Goal: Task Accomplishment & Management: Use online tool/utility

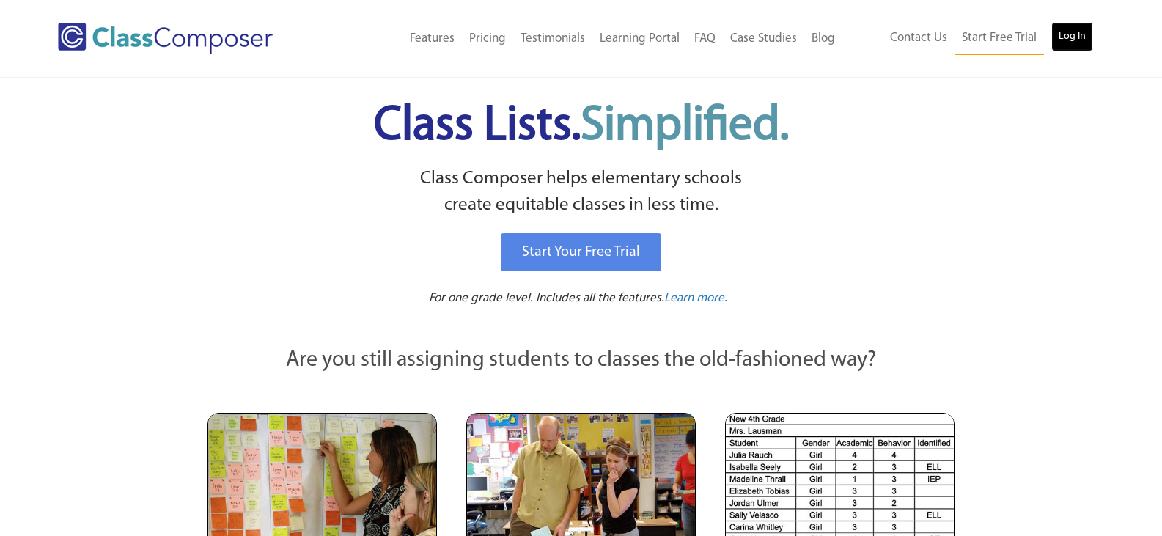
click at [1068, 34] on link "Log In" at bounding box center [1073, 36] width 42 height 29
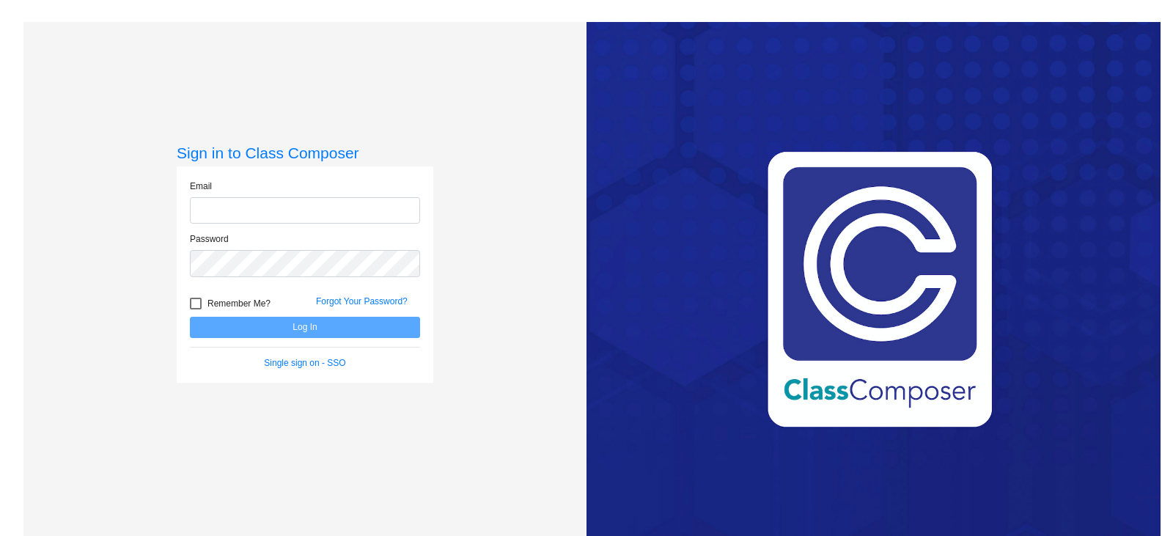
type input "[EMAIL_ADDRESS][DOMAIN_NAME]"
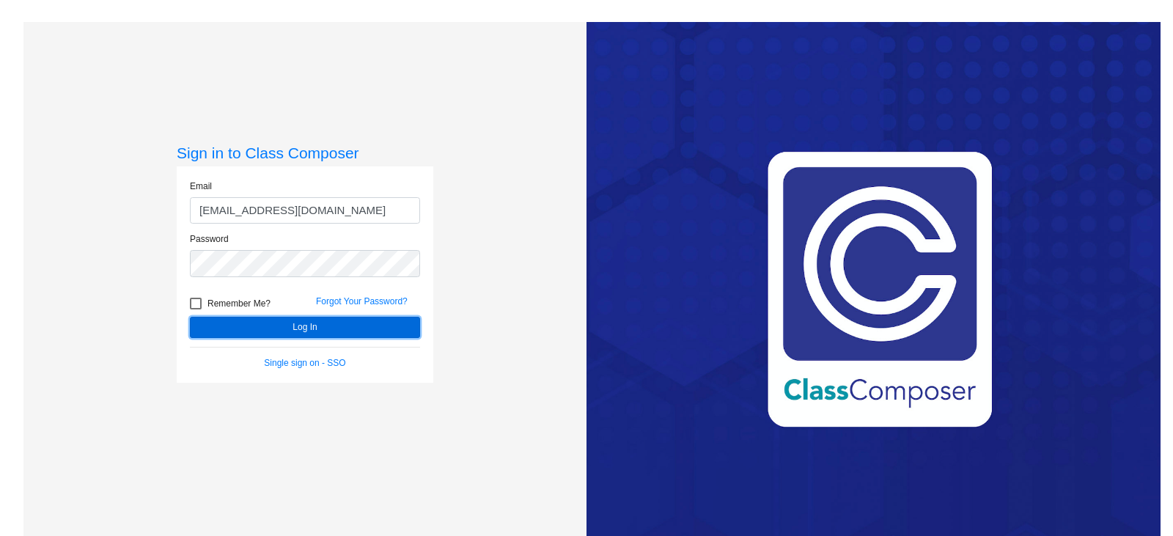
click at [341, 325] on button "Log In" at bounding box center [305, 327] width 230 height 21
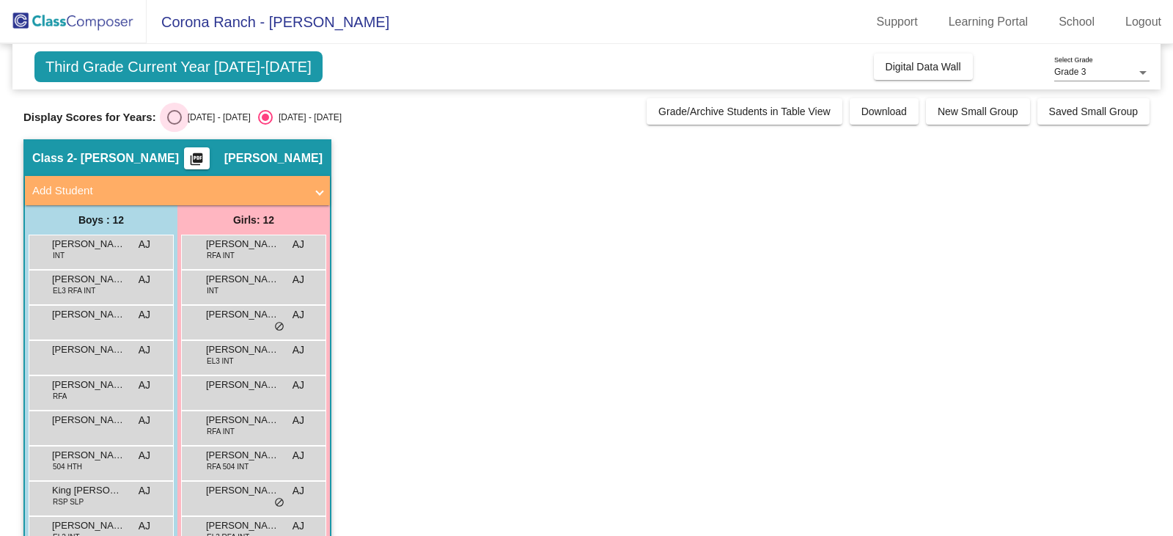
click at [176, 112] on div "Select an option" at bounding box center [174, 117] width 15 height 15
click at [175, 125] on input "[DATE] - [DATE]" at bounding box center [174, 125] width 1 height 1
radio input "true"
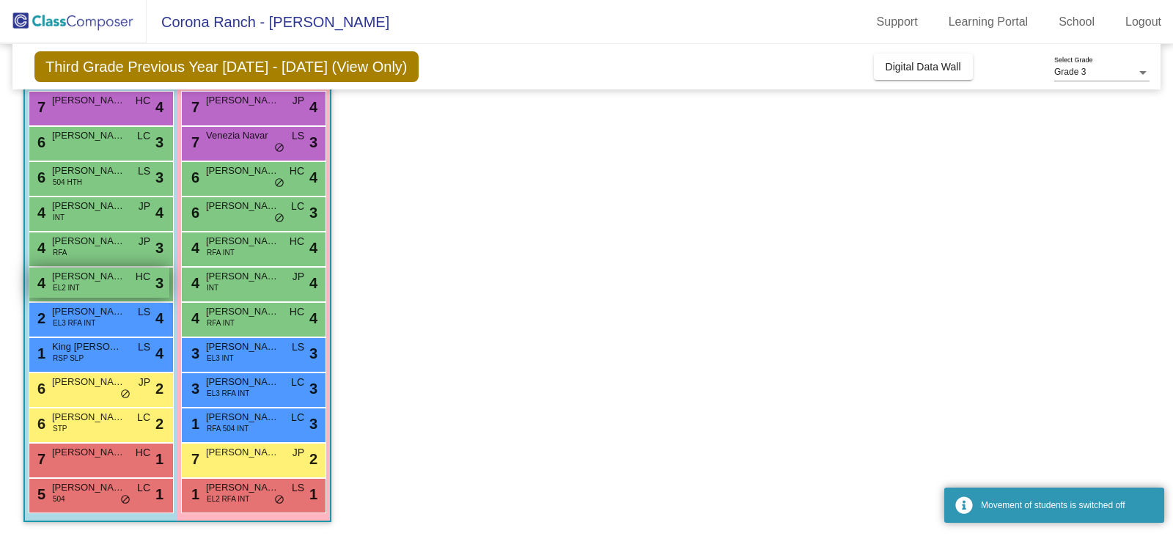
scroll to position [144, 0]
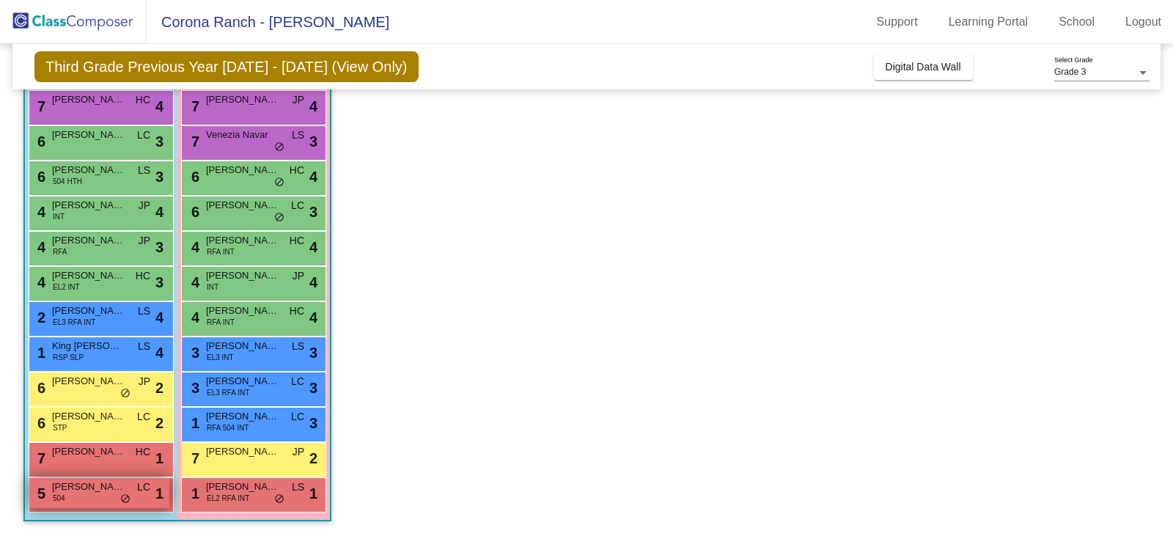
click at [85, 495] on div "5 [PERSON_NAME] 504 LC lock do_not_disturb_alt 1" at bounding box center [99, 493] width 140 height 30
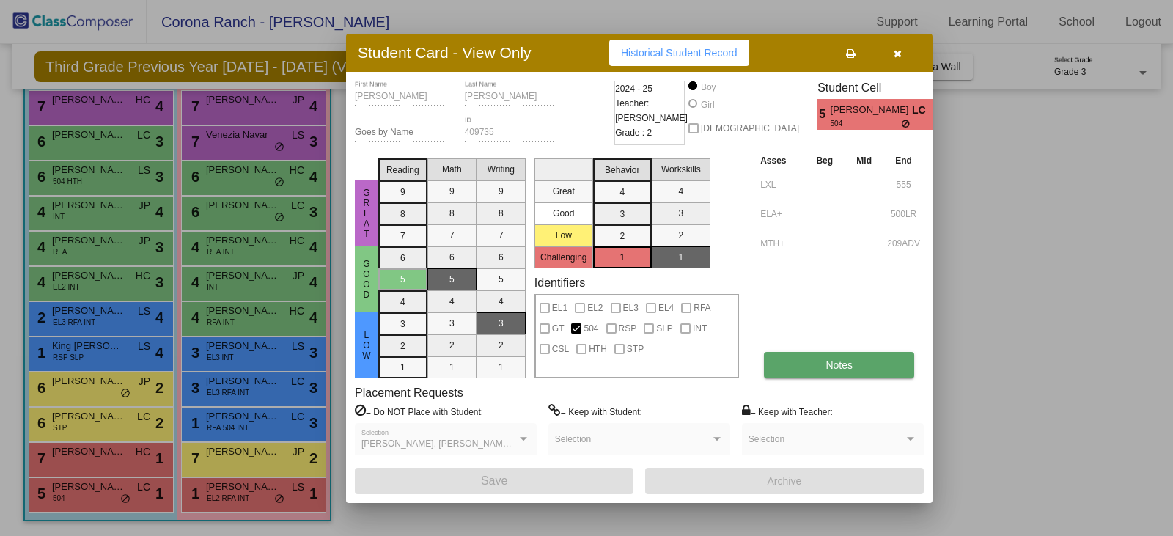
click at [819, 370] on button "Notes" at bounding box center [839, 365] width 150 height 26
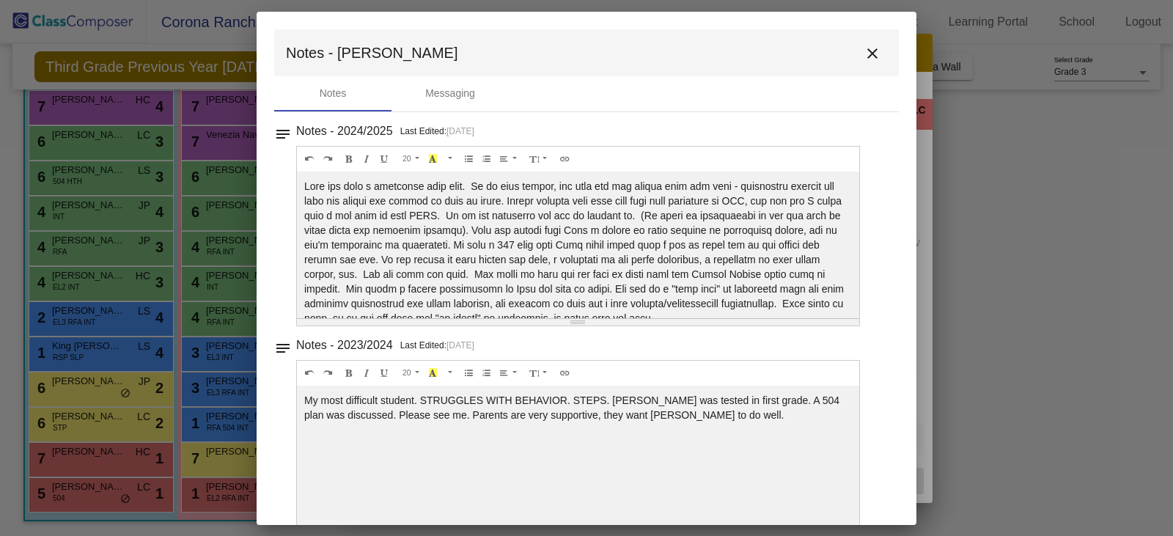
drag, startPoint x: 859, startPoint y: 52, endPoint x: 870, endPoint y: 44, distance: 13.6
click at [864, 52] on mat-icon "close" at bounding box center [873, 54] width 18 height 18
